Goal: Information Seeking & Learning: Find specific fact

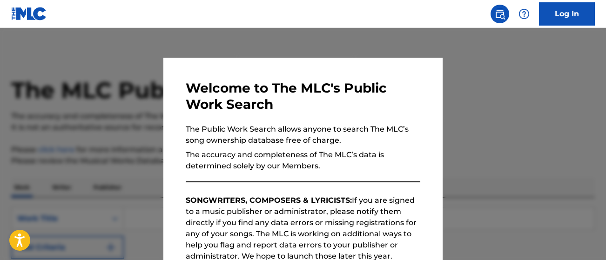
click at [468, 135] on div at bounding box center [303, 158] width 606 height 260
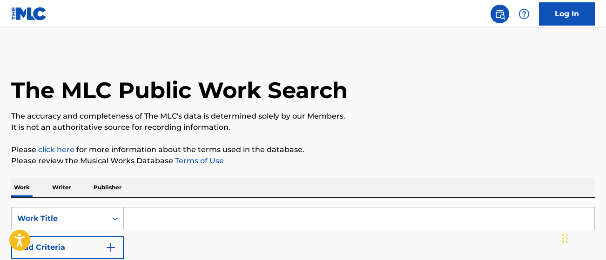
click at [196, 209] on input "Search Form" at bounding box center [359, 219] width 470 height 22
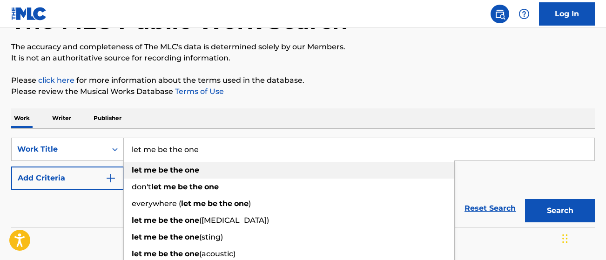
scroll to position [91, 0]
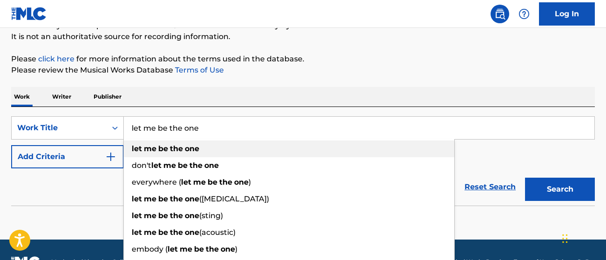
type input "let me be the one"
click at [221, 141] on div "let me be the one" at bounding box center [289, 149] width 330 height 17
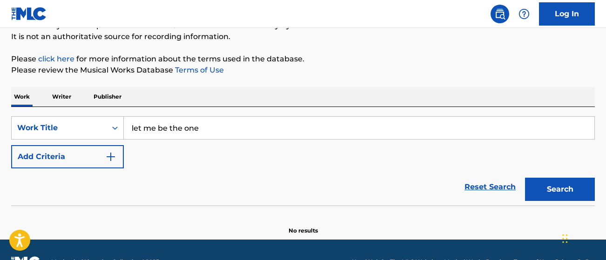
click at [119, 158] on button "Add Criteria" at bounding box center [67, 156] width 113 height 23
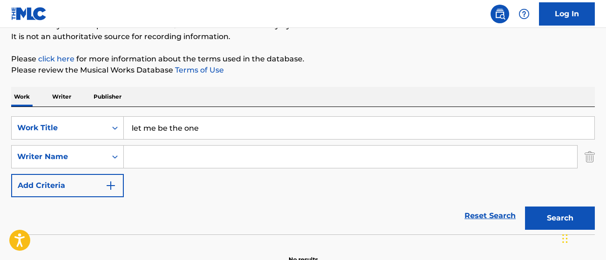
click at [154, 157] on input "Search Form" at bounding box center [350, 157] width 453 height 22
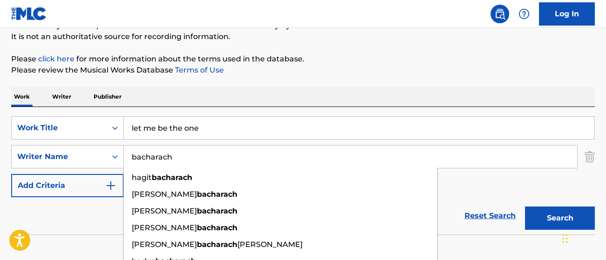
type input "bacharach"
click at [525, 207] on button "Search" at bounding box center [560, 218] width 70 height 23
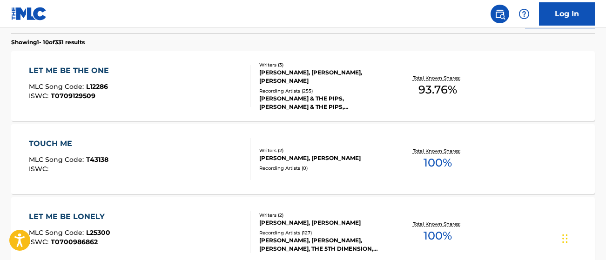
scroll to position [289, 0]
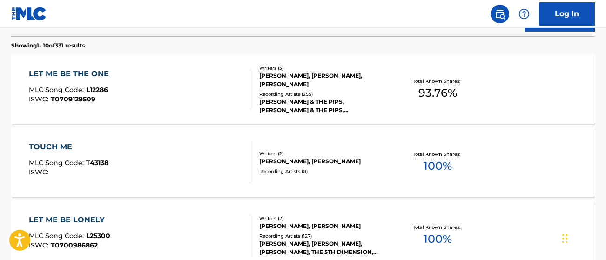
click at [123, 79] on div "LET ME BE THE ONE MLC Song Code : L12286 ISWC : T0709129509" at bounding box center [140, 89] width 222 height 42
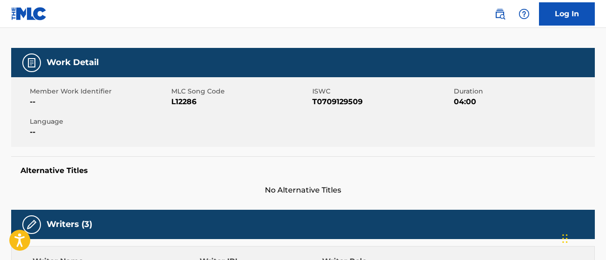
scroll to position [114, 0]
